Goal: Task Accomplishment & Management: Use online tool/utility

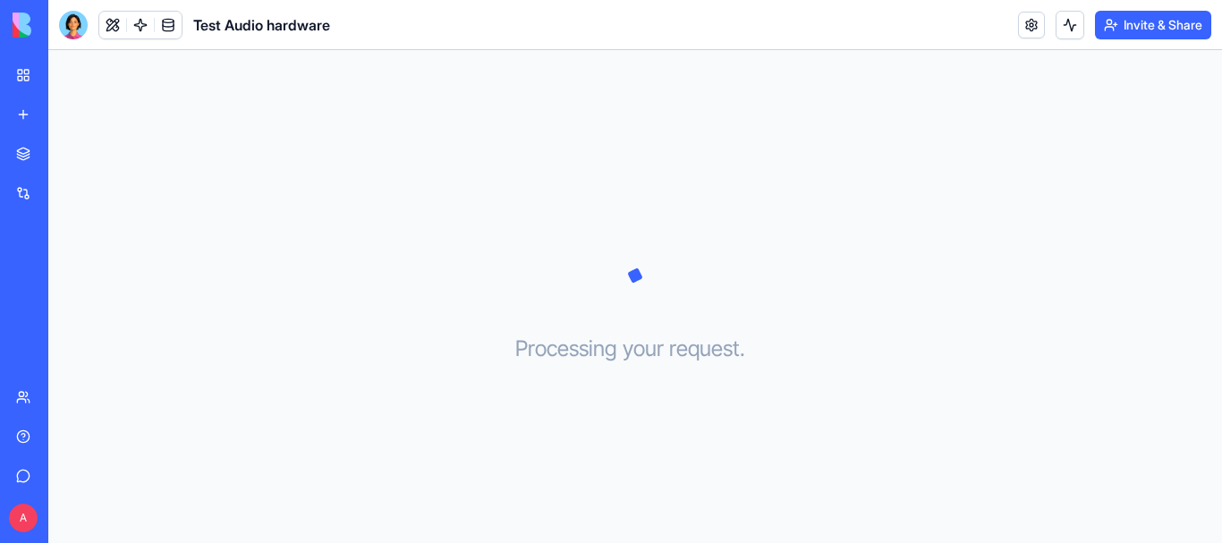
click at [28, 74] on link "My Workspace" at bounding box center [41, 75] width 72 height 36
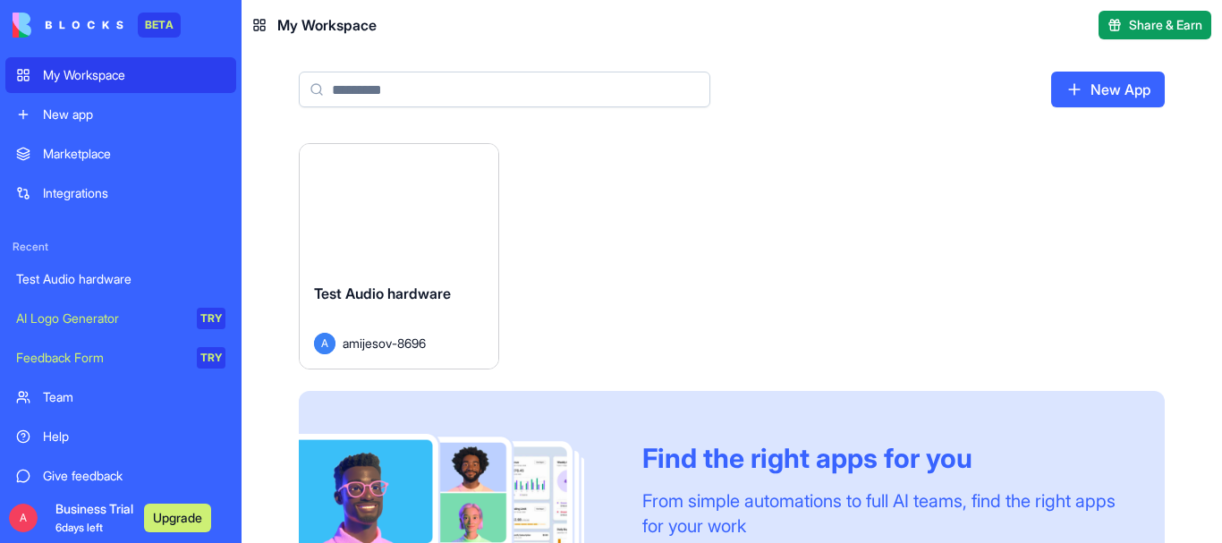
click at [534, 218] on div "Launch Test Audio hardware A amijesov-8696 Find the right apps for you From sim…" at bounding box center [732, 398] width 866 height 511
click at [410, 277] on div "Test Audio hardware A amijesov-8696" at bounding box center [399, 318] width 199 height 100
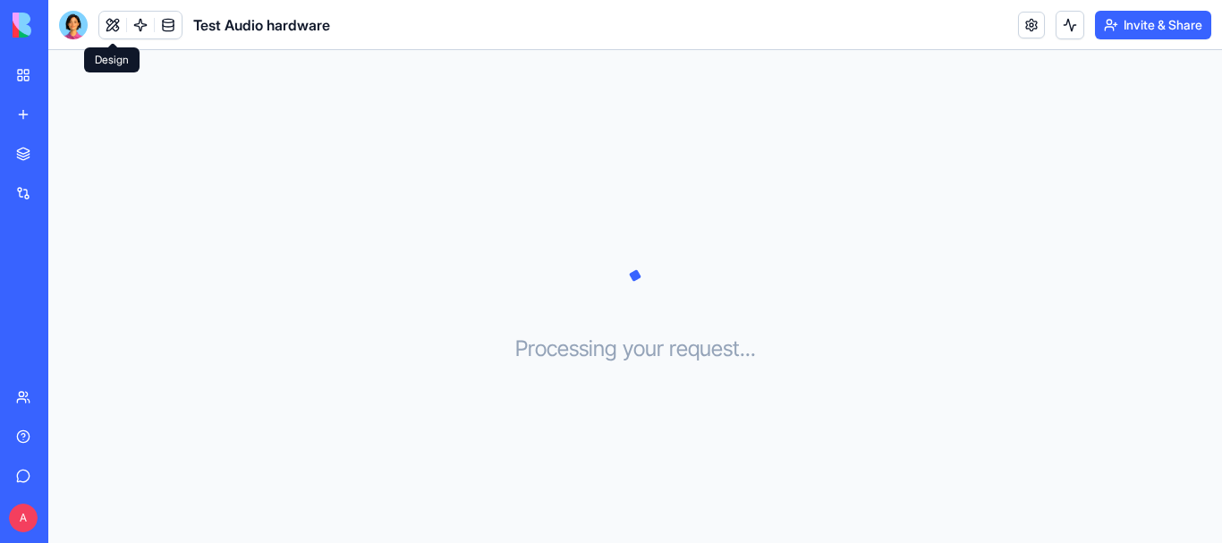
click at [114, 19] on button at bounding box center [112, 25] width 27 height 27
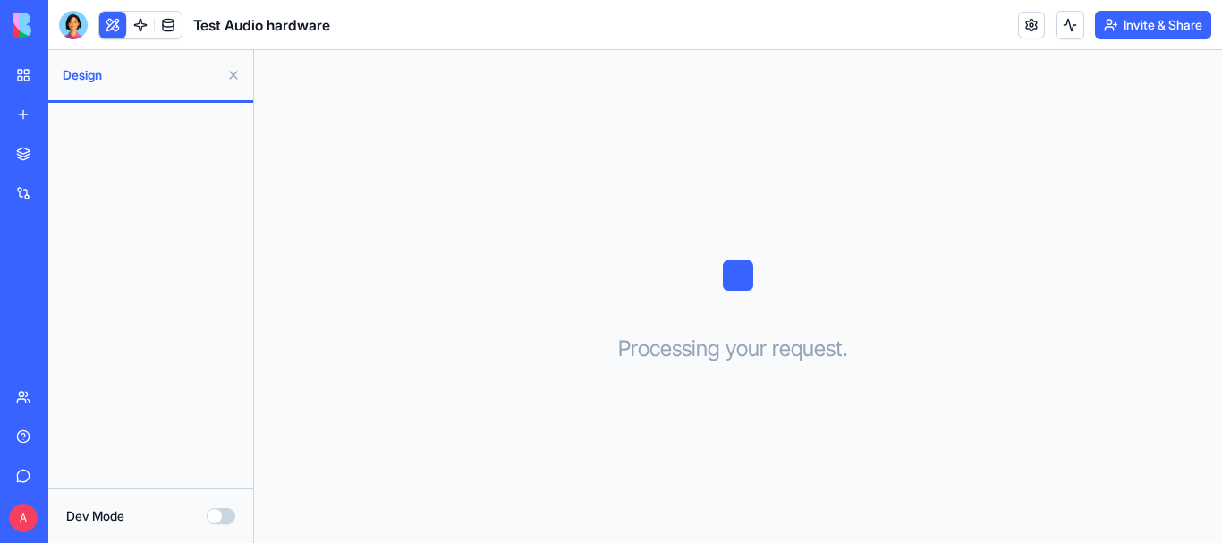
click at [232, 520] on button "Dev Mode" at bounding box center [221, 516] width 29 height 16
click at [215, 513] on button "Dev Mode" at bounding box center [221, 516] width 29 height 16
click at [162, 23] on link at bounding box center [168, 25] width 27 height 27
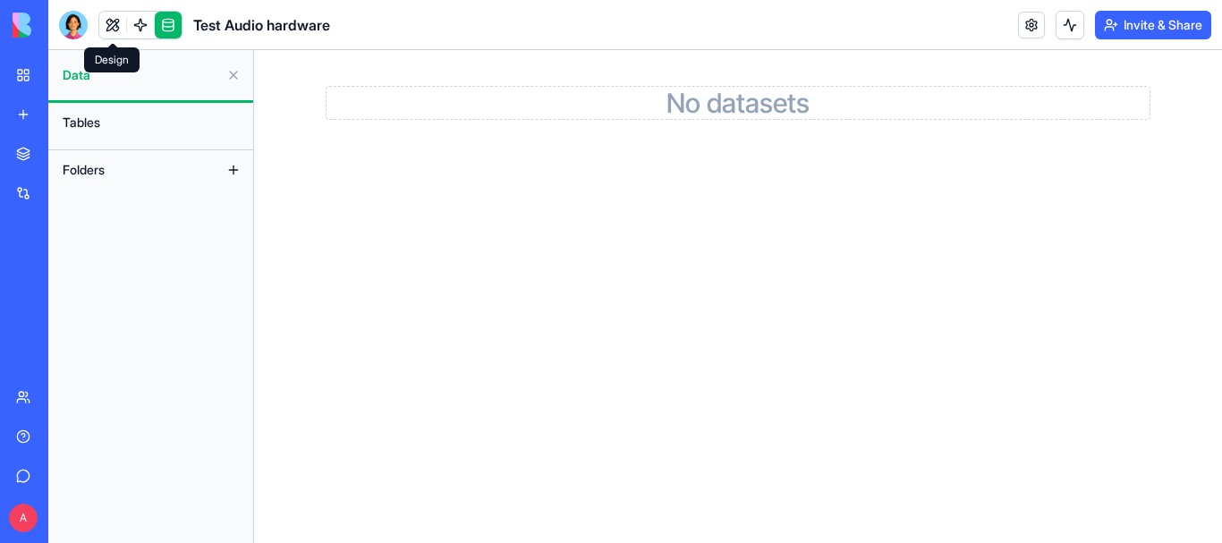
click at [62, 29] on div at bounding box center [73, 25] width 29 height 29
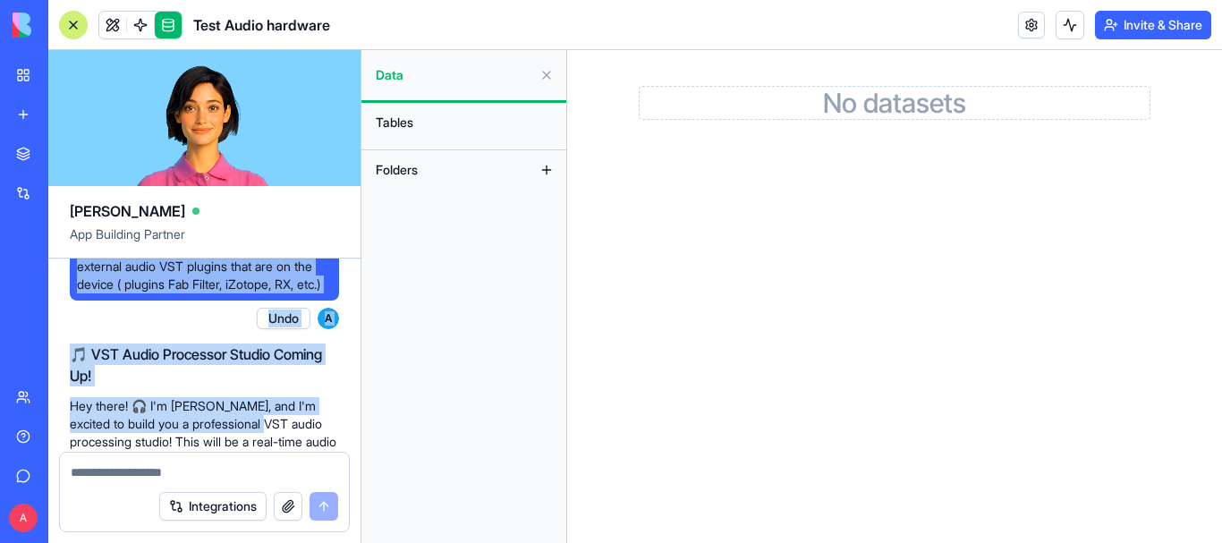
scroll to position [152, 0]
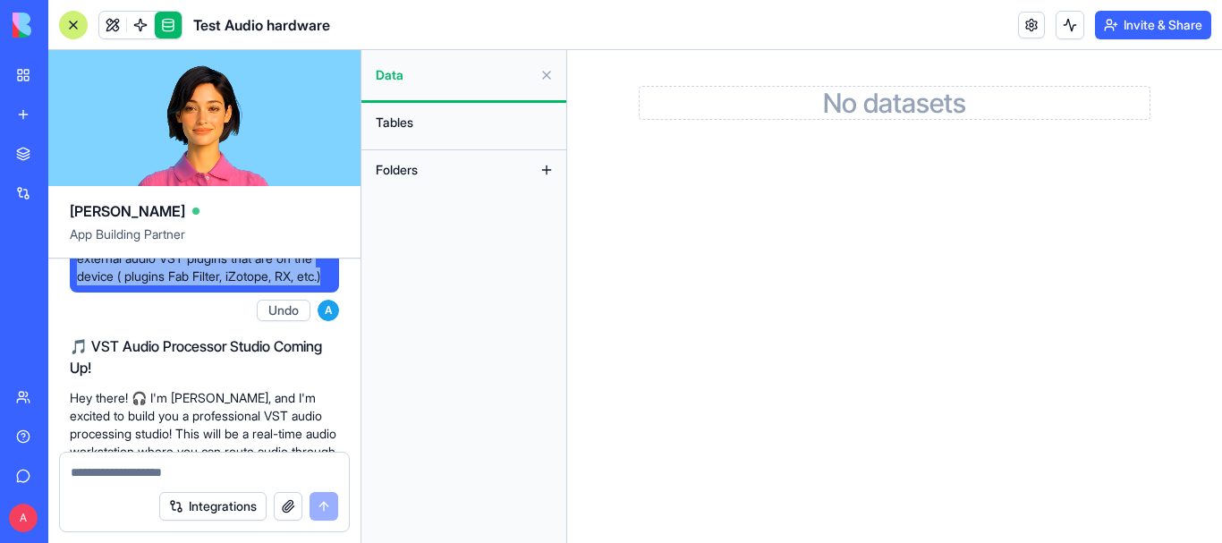
drag, startPoint x: 80, startPoint y: 282, endPoint x: 256, endPoint y: 294, distance: 176.6
click at [256, 285] on span "Create me a program that will allow the audio input and output to use the VST/V…" at bounding box center [204, 204] width 255 height 161
copy span "Create me a program that will allow the audio input and output to use the VST/V…"
click at [272, 321] on button "Undo" at bounding box center [284, 310] width 54 height 21
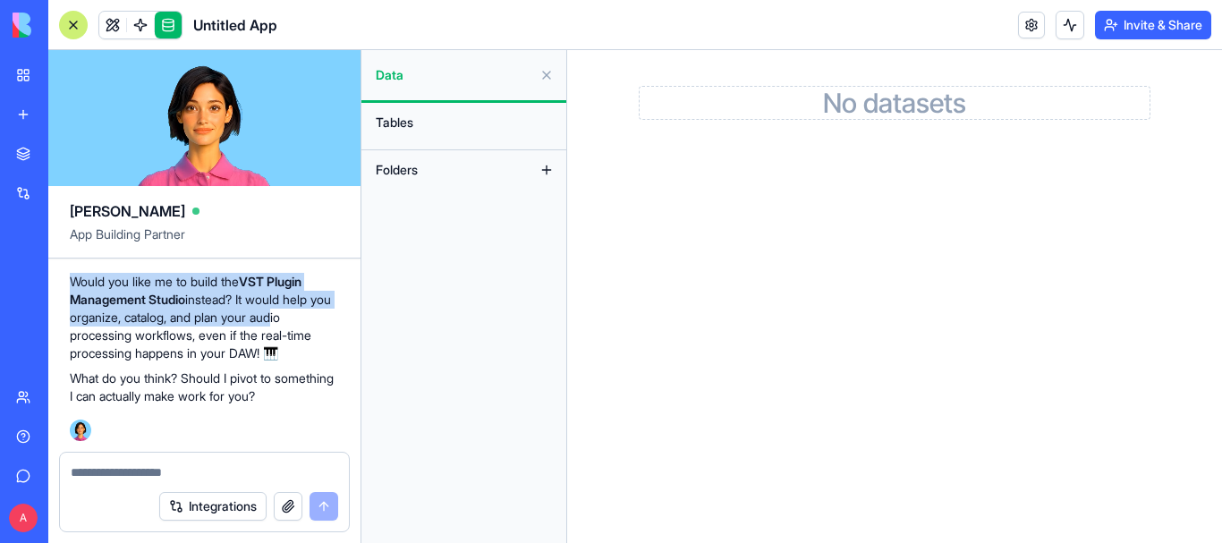
scroll to position [934, 0]
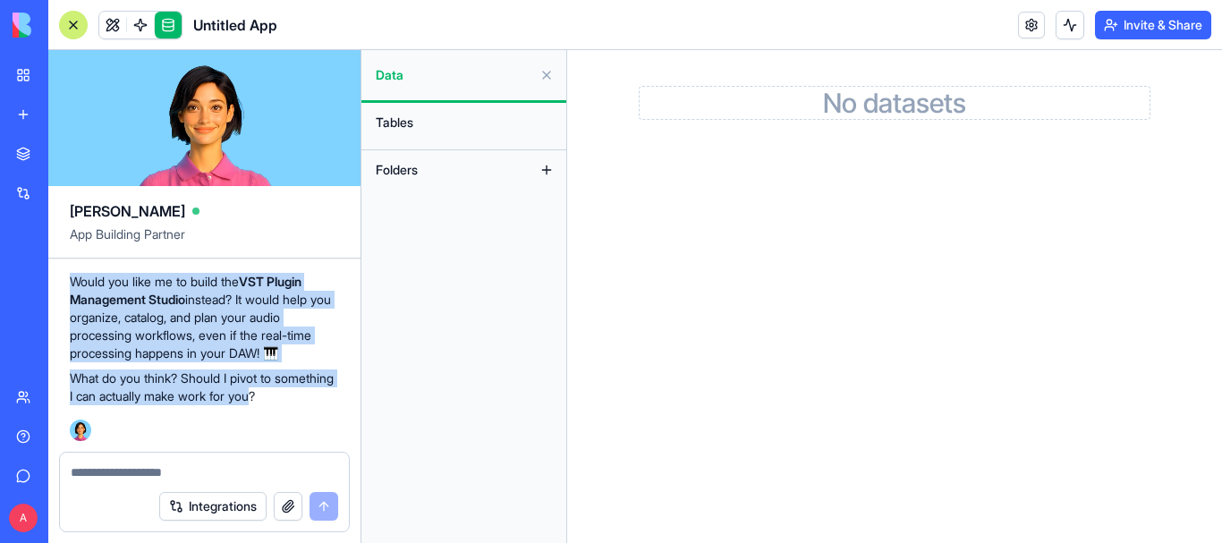
drag, startPoint x: 72, startPoint y: 327, endPoint x: 343, endPoint y: 407, distance: 283.3
click at [171, 321] on p "Would you like me to build the VST Plugin Management Studio instead? It would h…" at bounding box center [204, 317] width 269 height 89
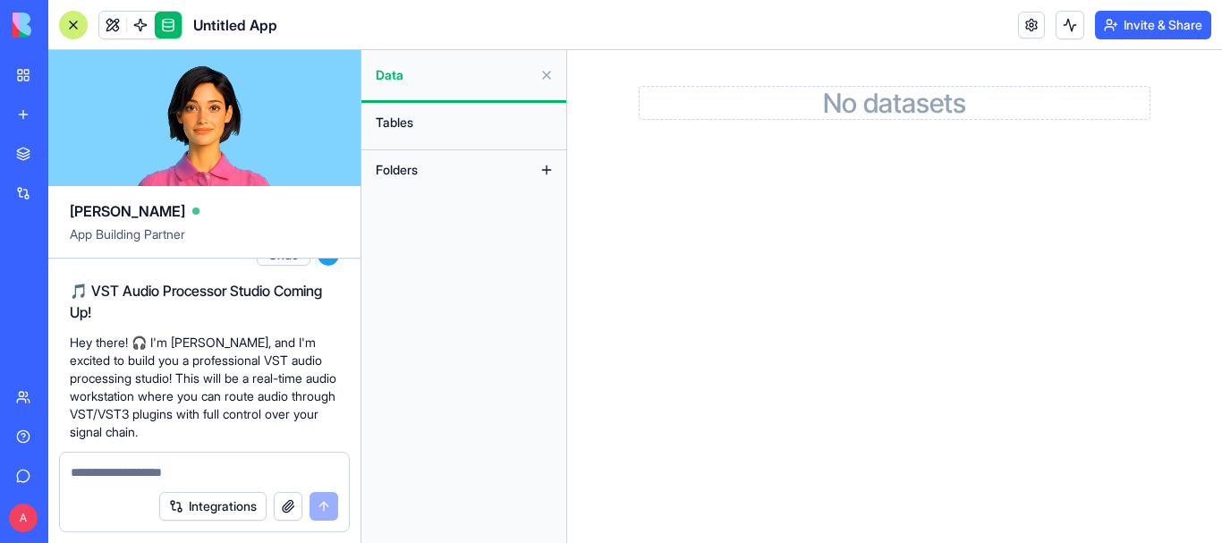
scroll to position [0, 0]
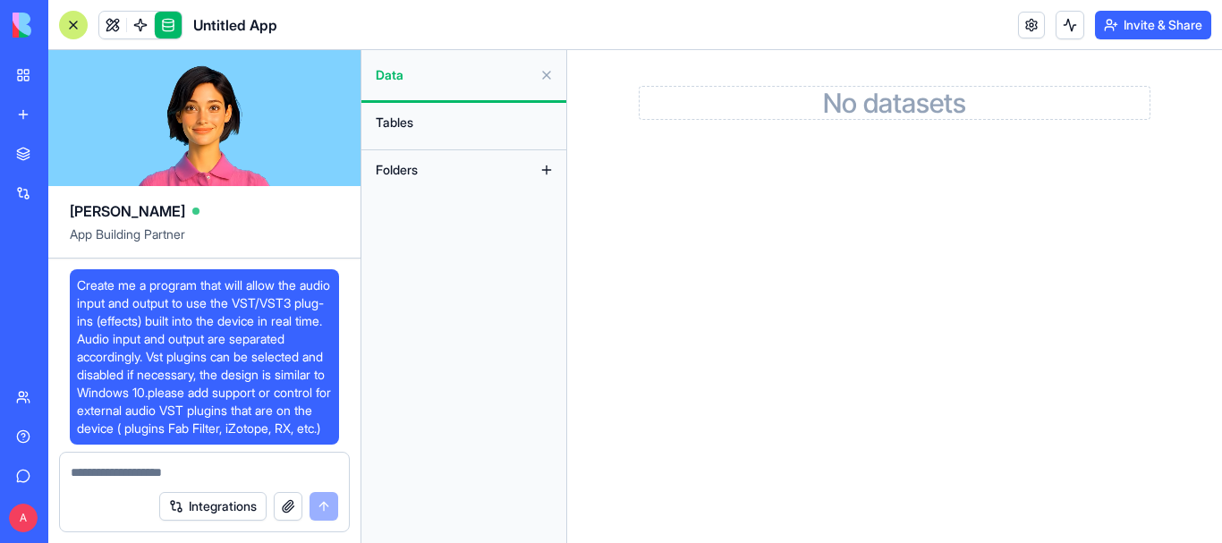
click at [76, 284] on div "Create me a program that will allow the audio input and output to use the VST/V…" at bounding box center [204, 356] width 269 height 175
